Goal: Find specific fact: Find contact information

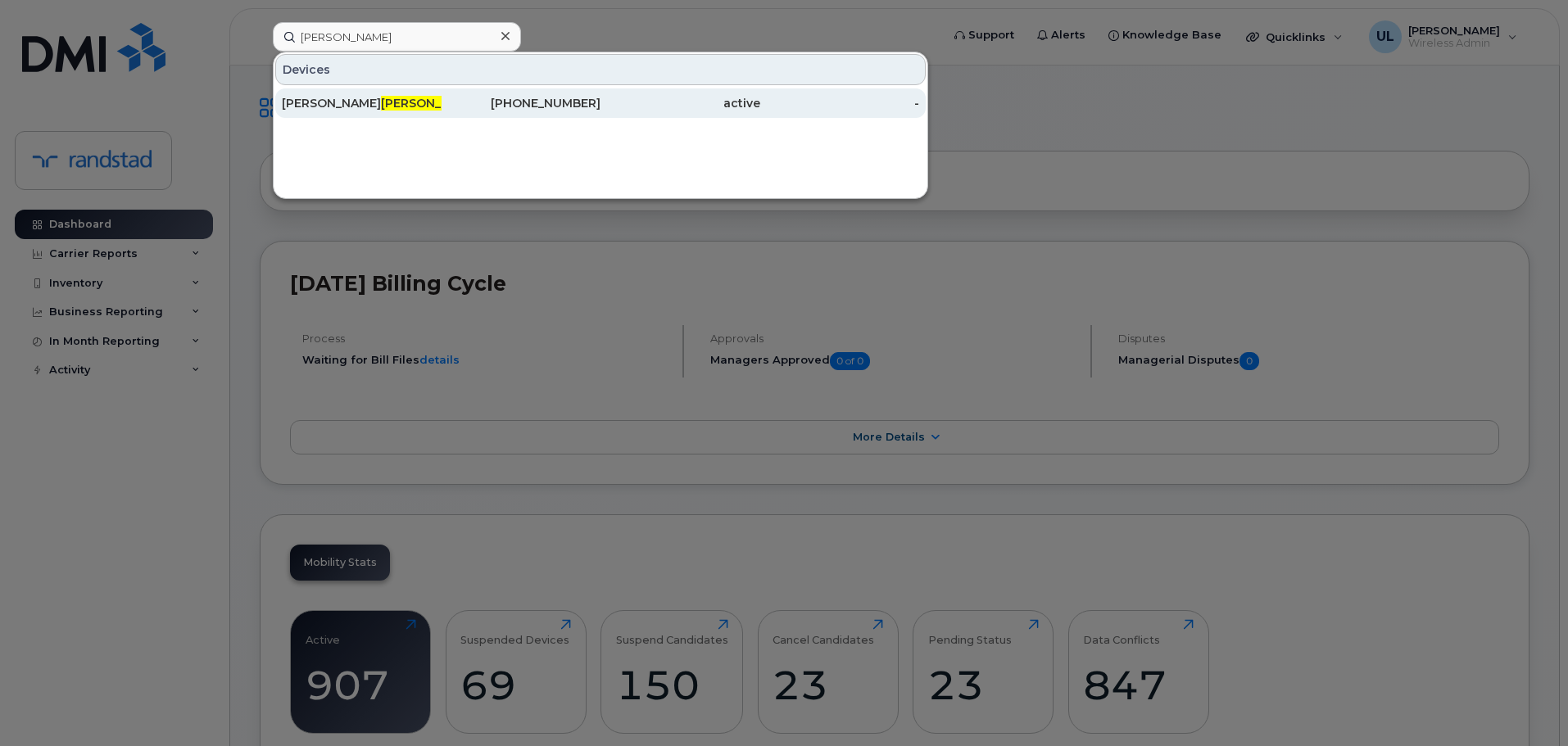
type input "[PERSON_NAME]"
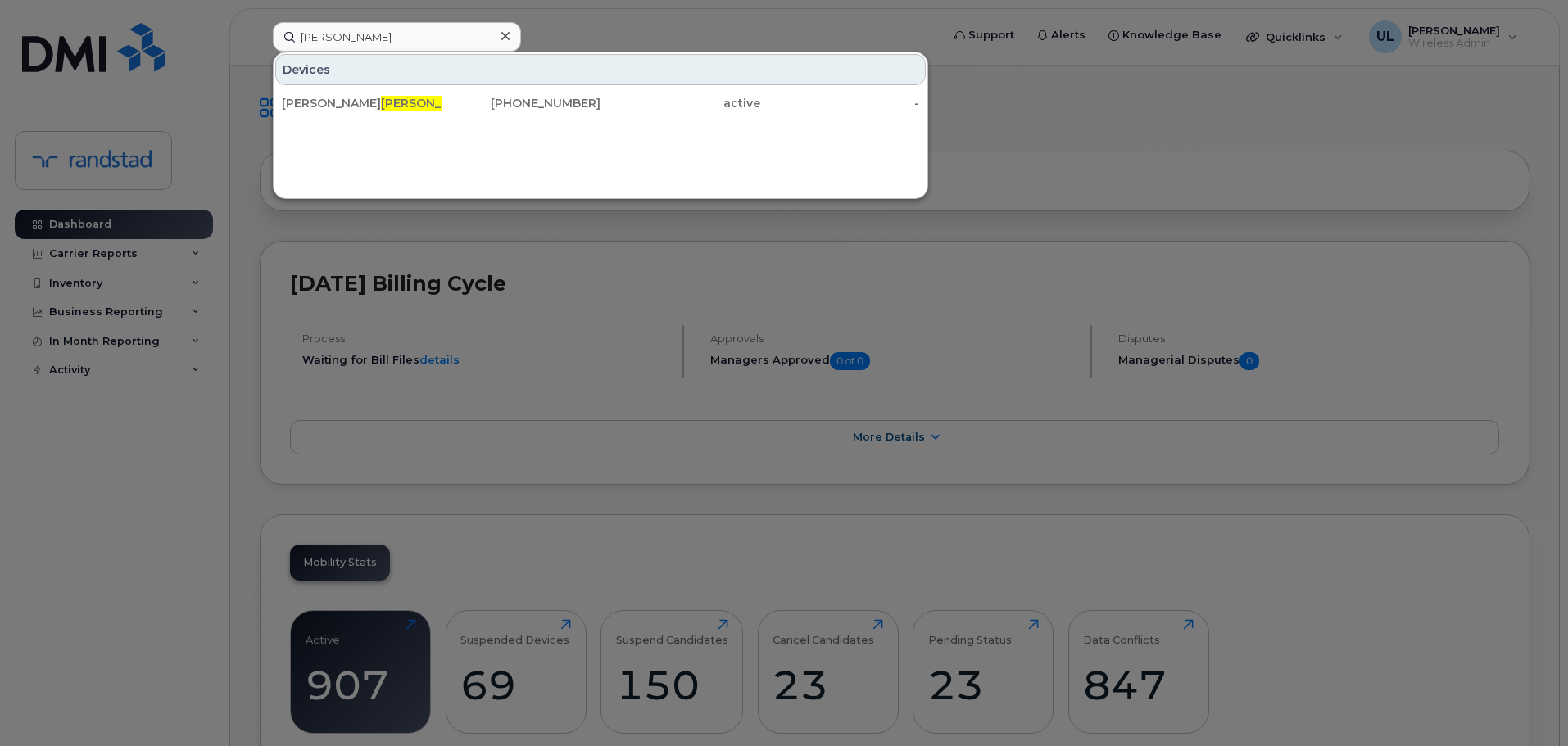
drag, startPoint x: 463, startPoint y: 109, endPoint x: 524, endPoint y: 140, distance: 68.4
click at [463, 109] on div "[PHONE_NUMBER]" at bounding box center [521, 103] width 160 height 16
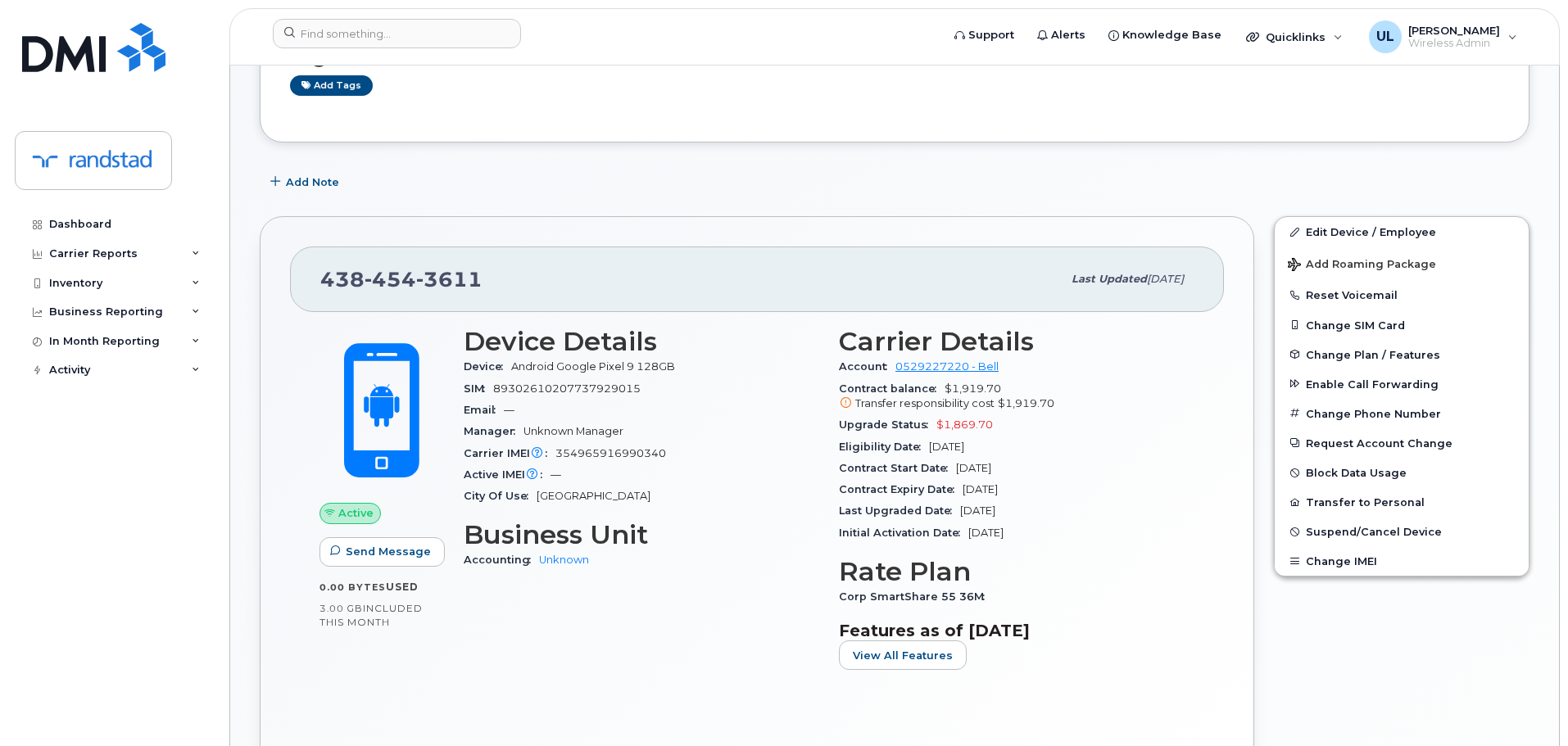
scroll to position [313, 0]
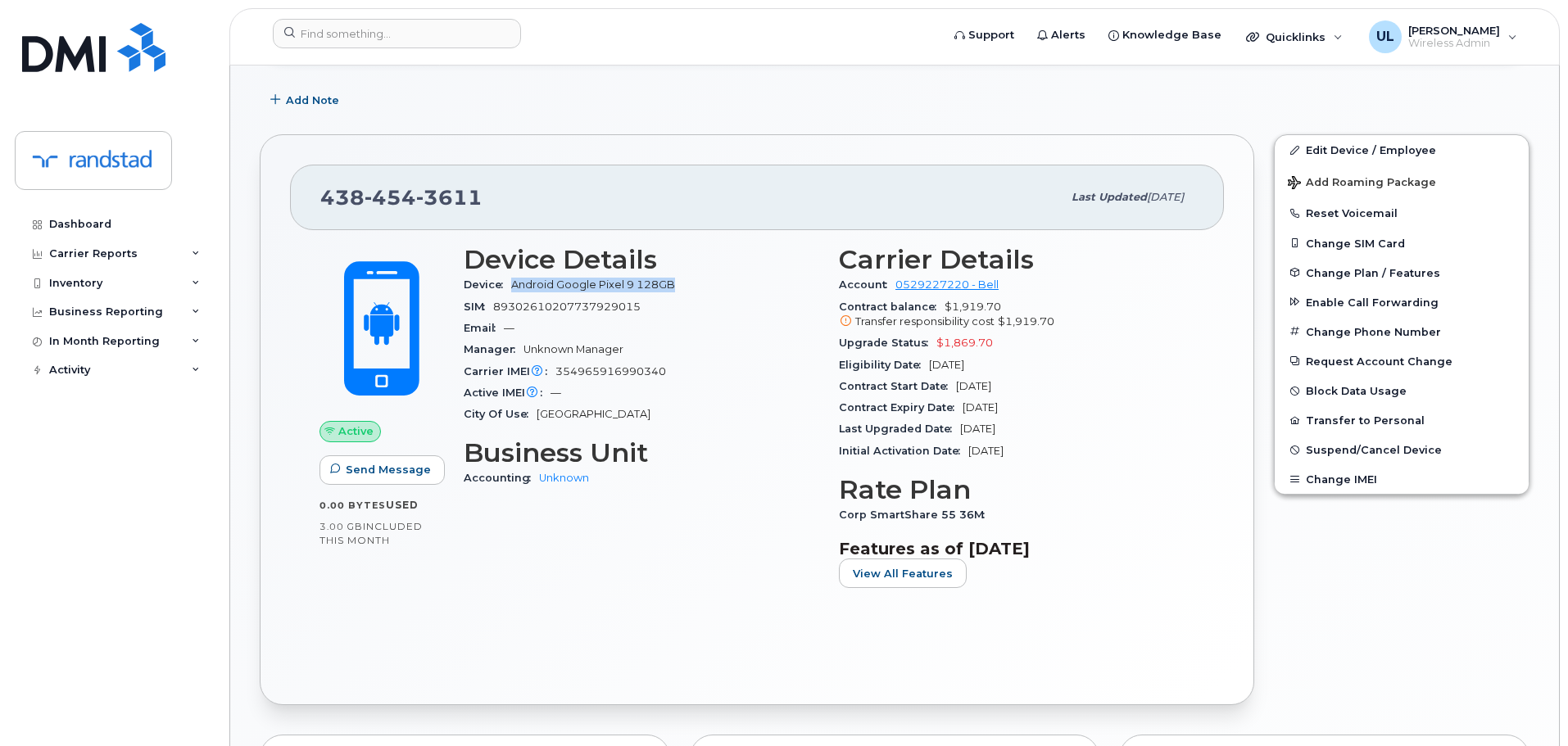
drag, startPoint x: 511, startPoint y: 286, endPoint x: 709, endPoint y: 279, distance: 198.1
click at [709, 279] on div "Device Android Google Pixel 9 128GB" at bounding box center [641, 285] width 356 height 21
click at [706, 326] on div "Email —" at bounding box center [641, 328] width 356 height 21
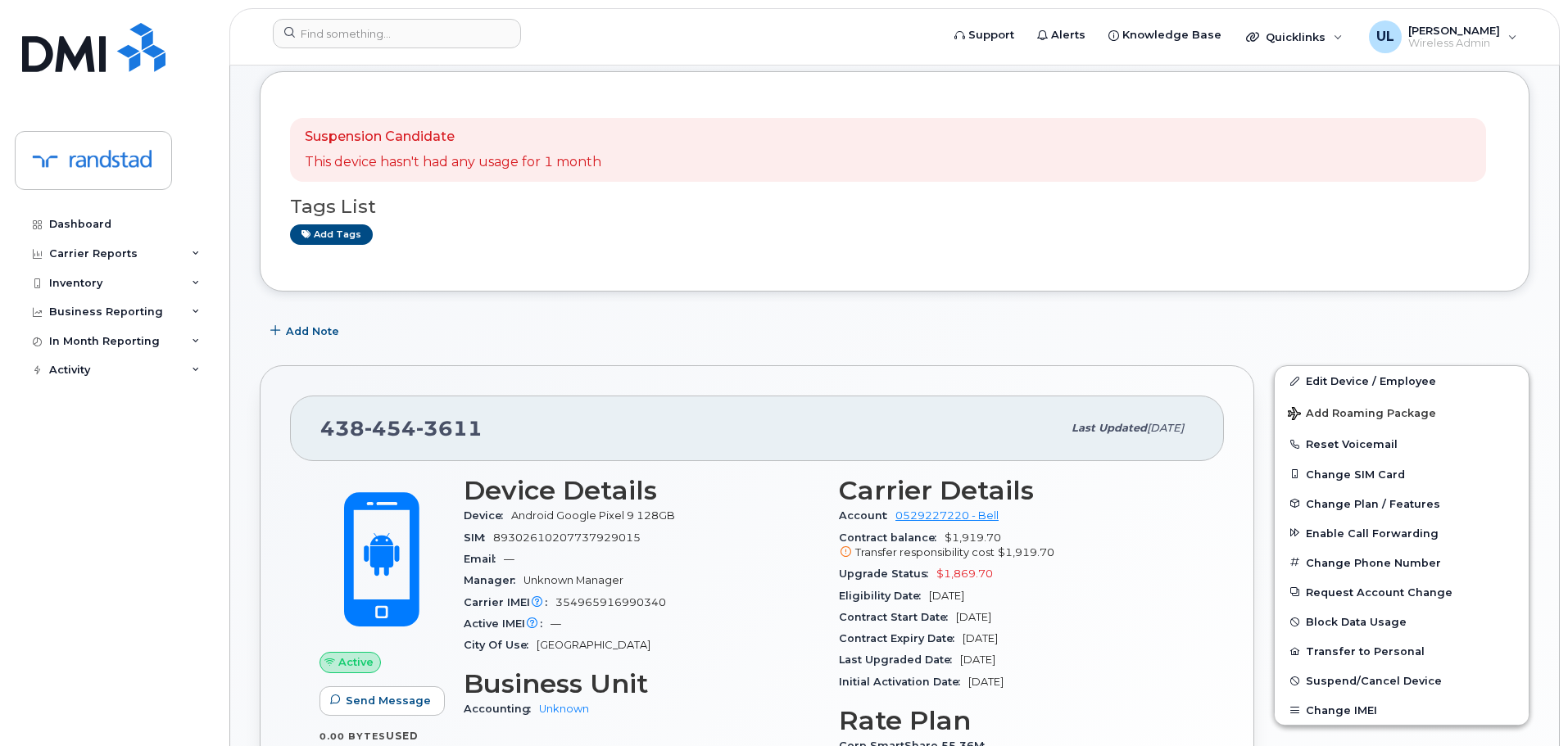
scroll to position [0, 0]
